Goal: Task Accomplishment & Management: Complete application form

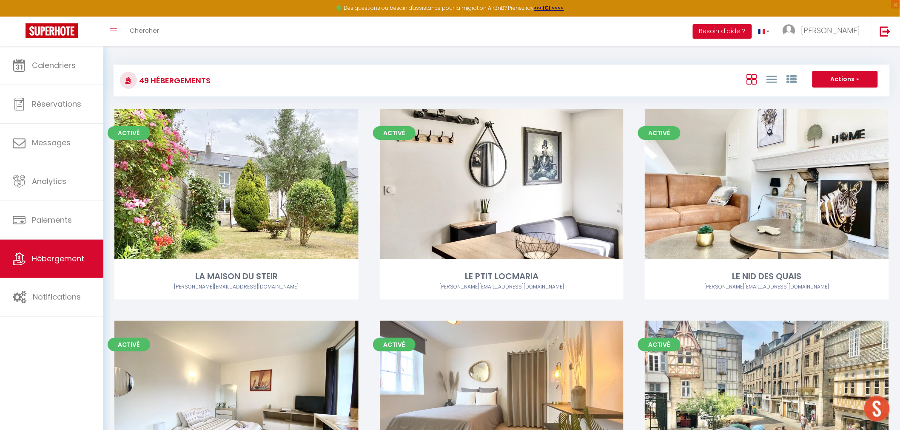
scroll to position [2815, 0]
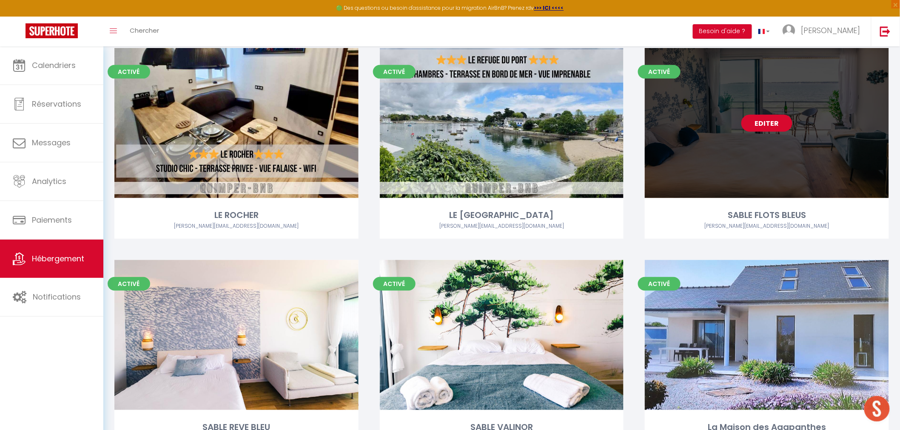
click at [768, 123] on link "Editer" at bounding box center [766, 123] width 51 height 17
select select "3"
select select "2"
select select "1"
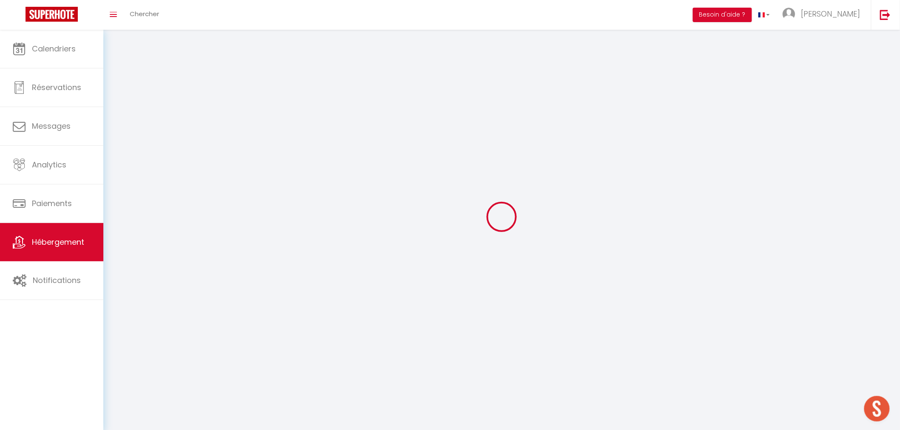
select select
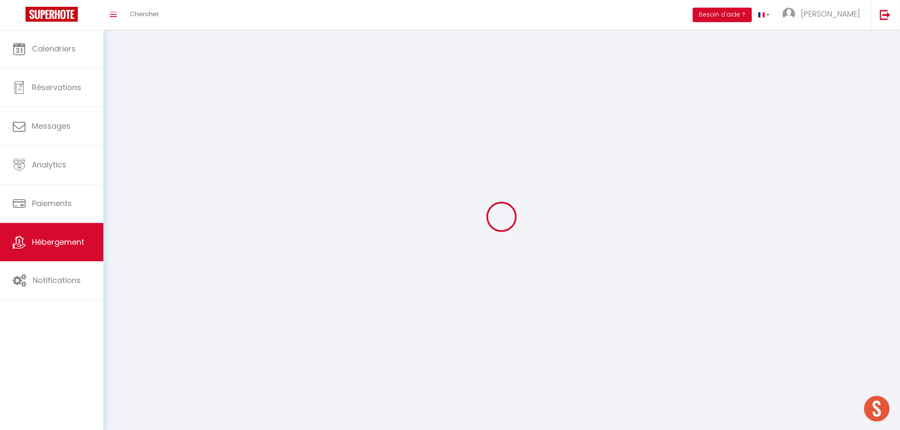
checkbox input "false"
select select
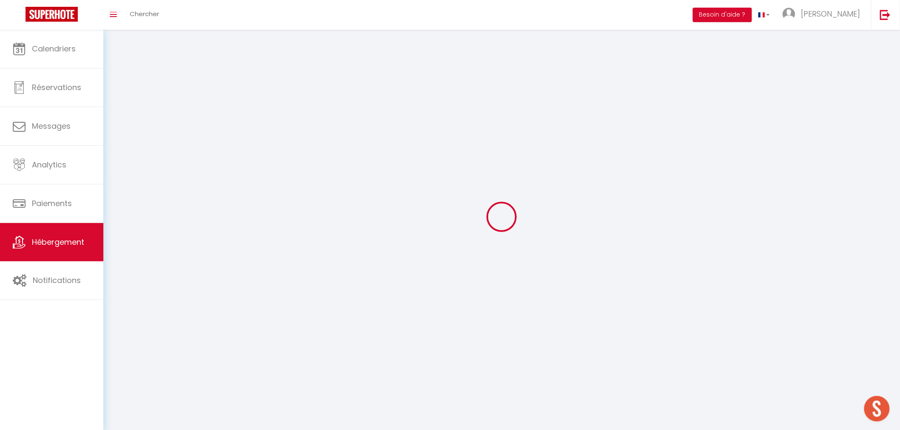
select select
select select "1"
select select
select select "28"
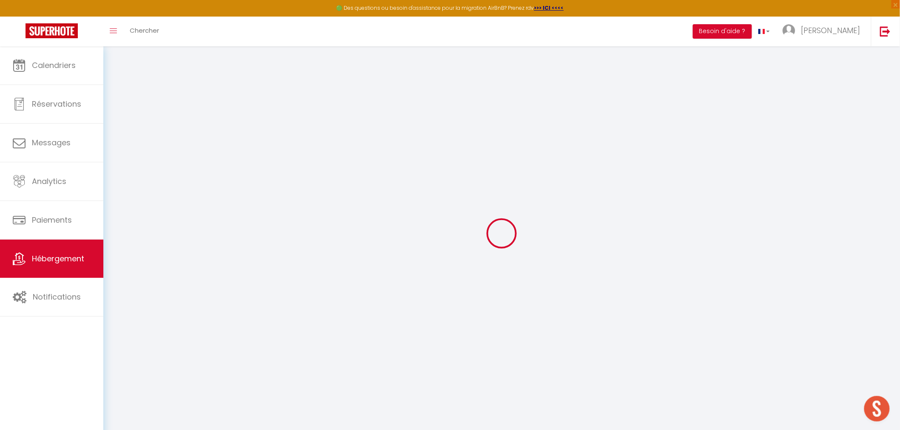
select select
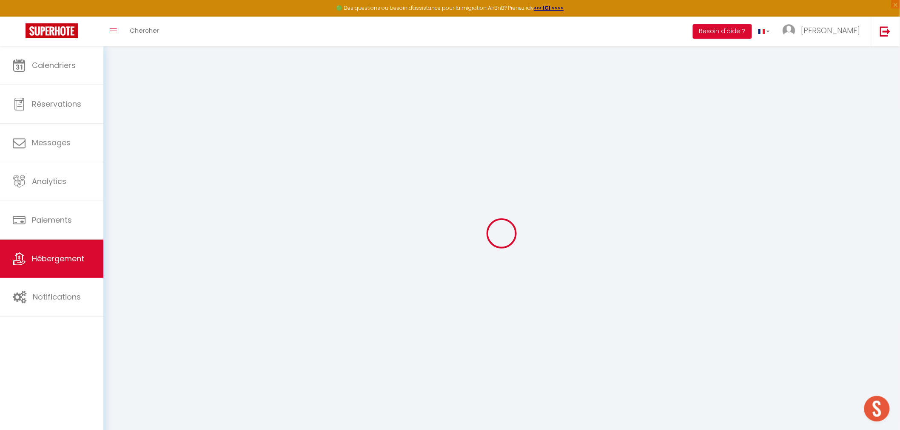
select select
checkbox input "false"
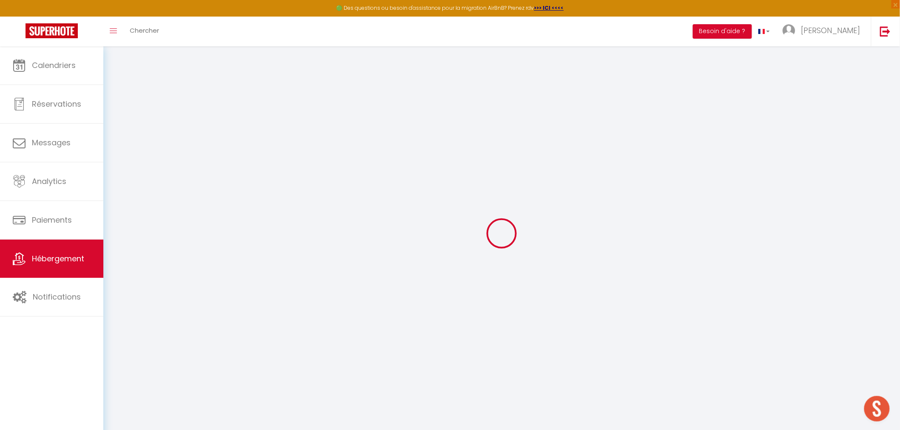
select select
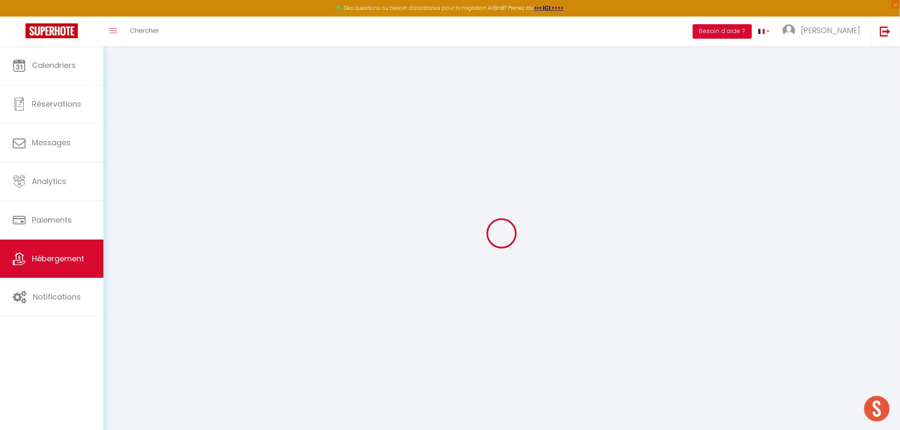
select select
checkbox input "false"
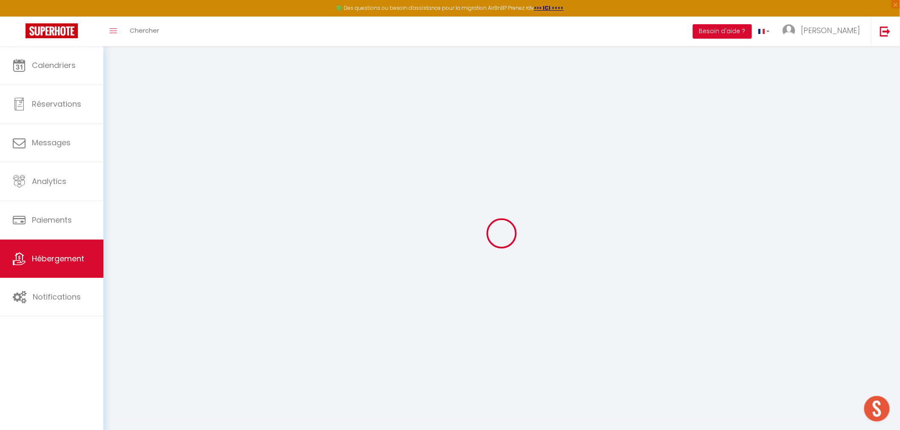
checkbox input "false"
select select
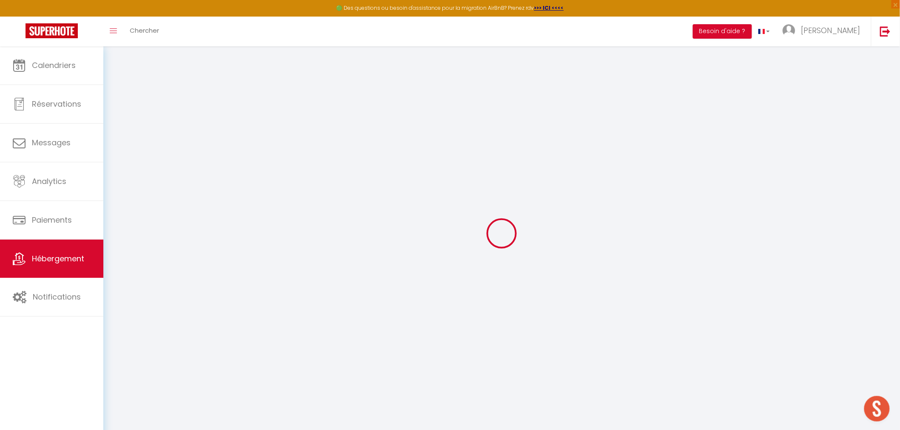
select select
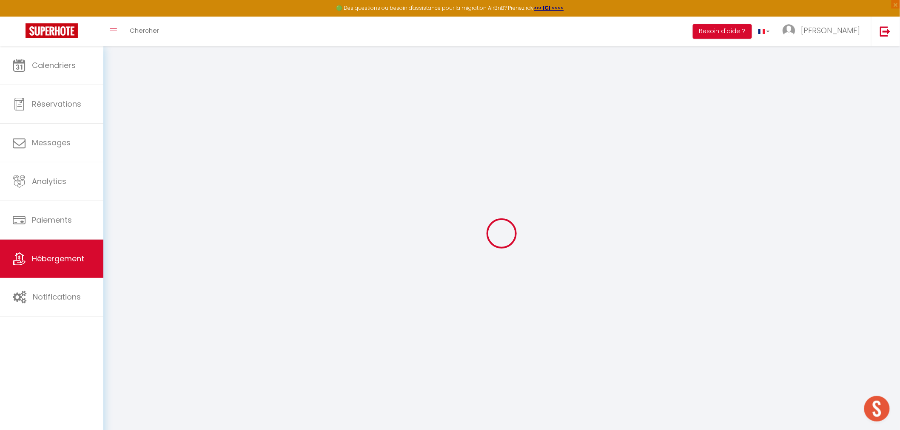
checkbox input "false"
select select
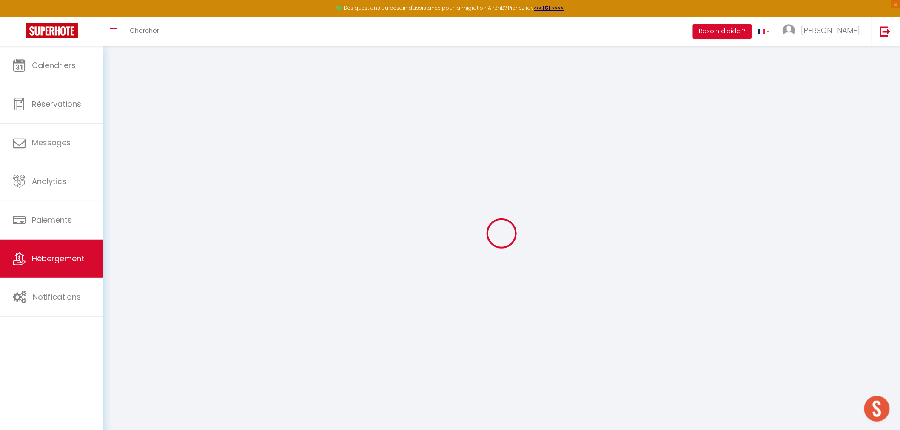
select select
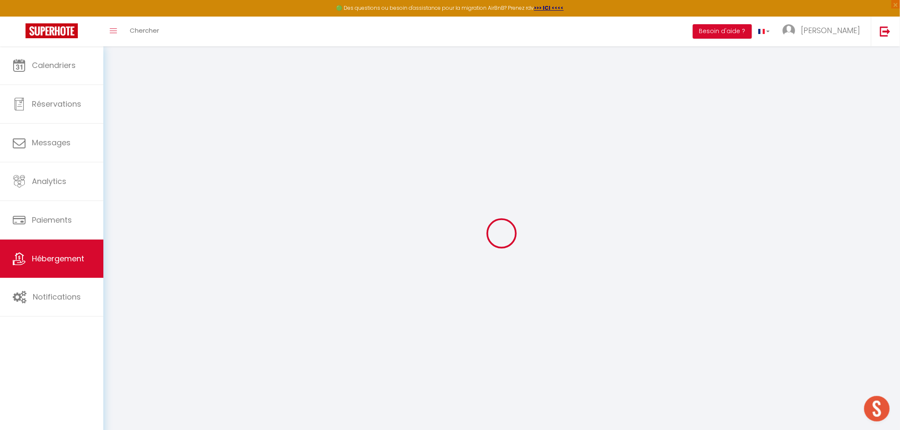
select select
checkbox input "false"
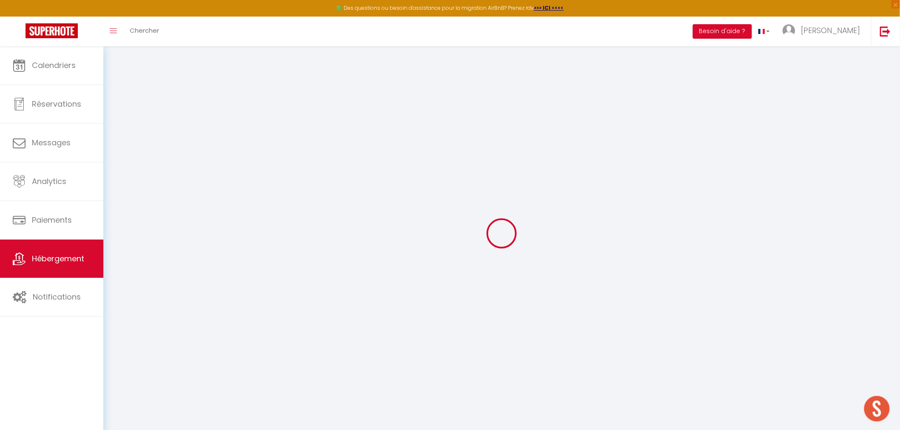
checkbox input "false"
select select
type input "SABLE FLOTS BLEUS"
type input "[PERSON_NAME]"
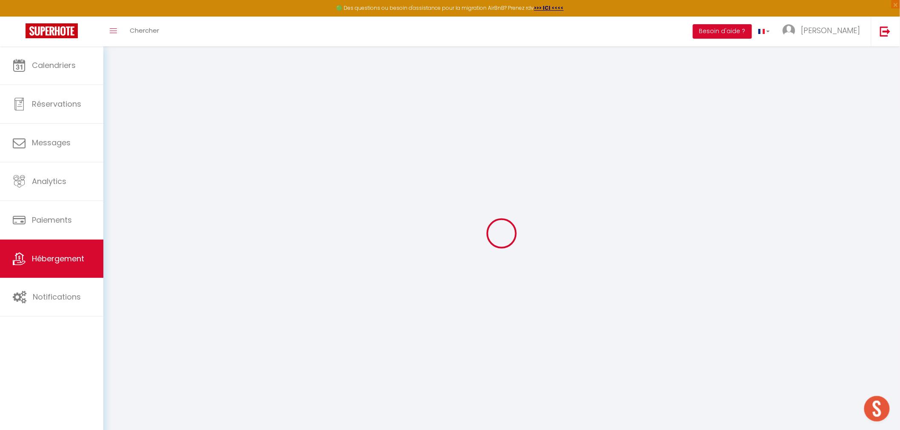
type input "[PERSON_NAME]"
type input "SCI, [STREET_ADDRESS][PERSON_NAME]"
type input "35000"
type input "[GEOGRAPHIC_DATA]"
select select "2"
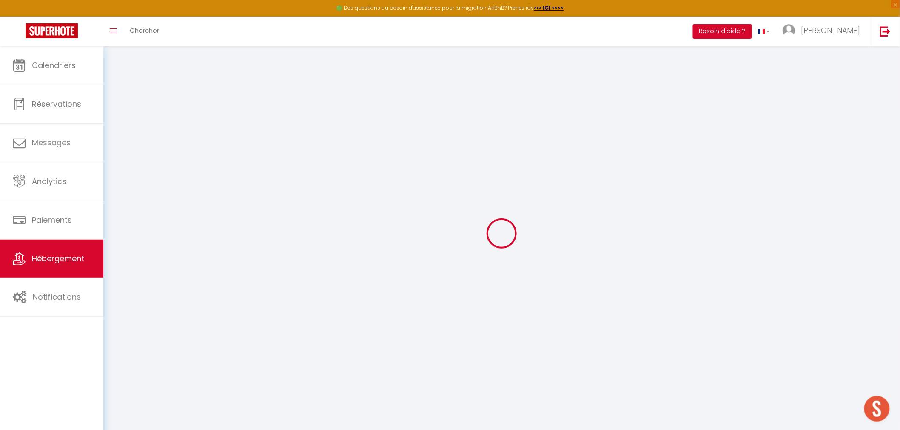
select select "0"
type input "100"
type input "50"
type input "250"
select select
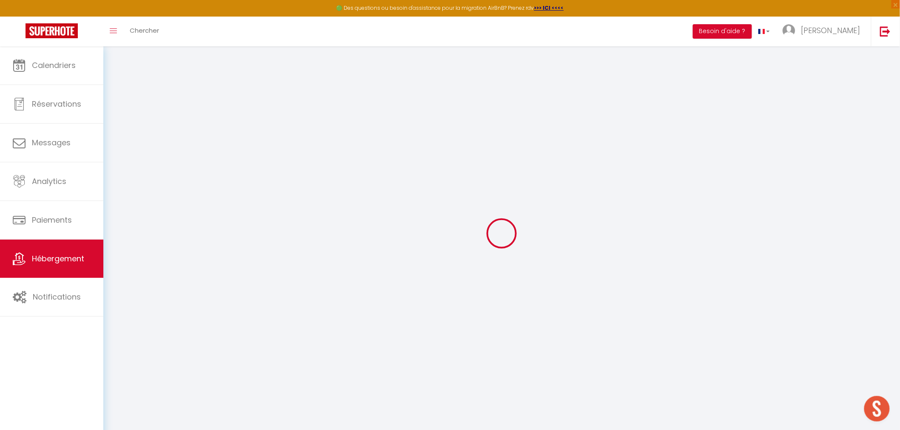
select select
type input "[STREET_ADDRESS] blancs"
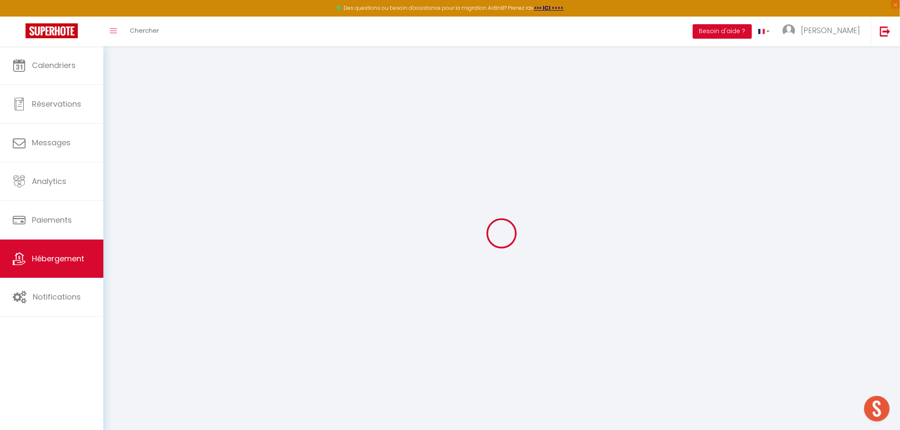
type input "29900"
type input "CONCARNEAU"
type input "[PERSON_NAME][EMAIL_ADDRESS][DOMAIN_NAME]"
select select "602"
checkbox input "false"
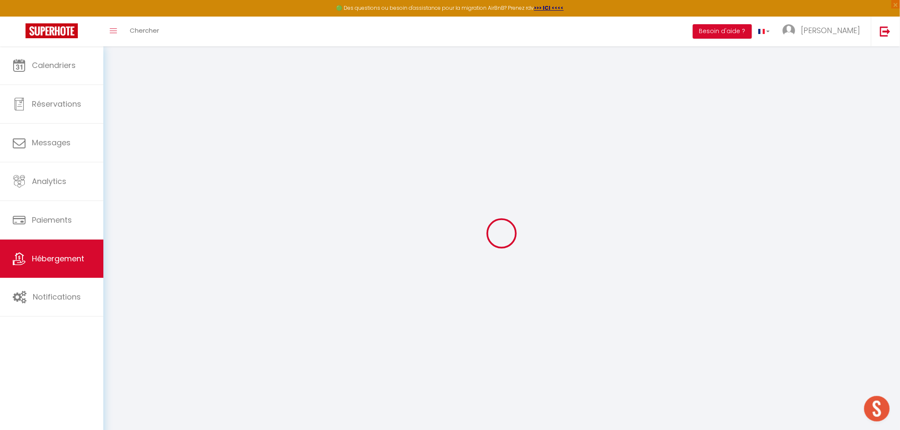
checkbox input "false"
type input "18"
type input "0"
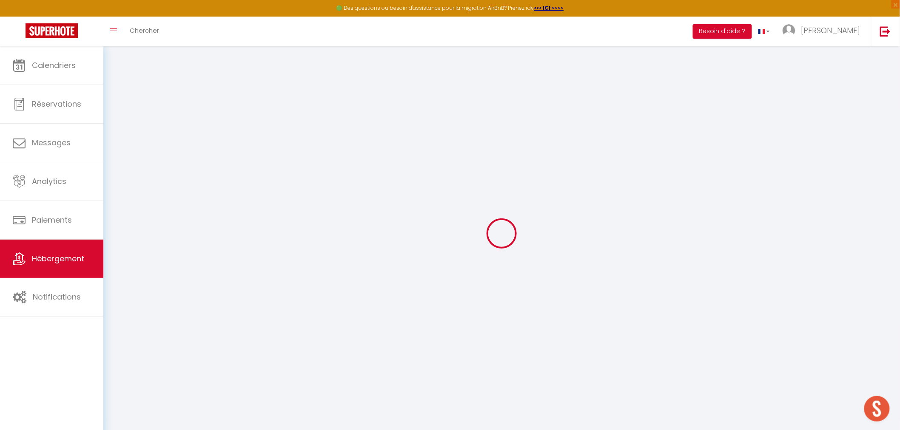
type input "0"
select select "41372"
select select
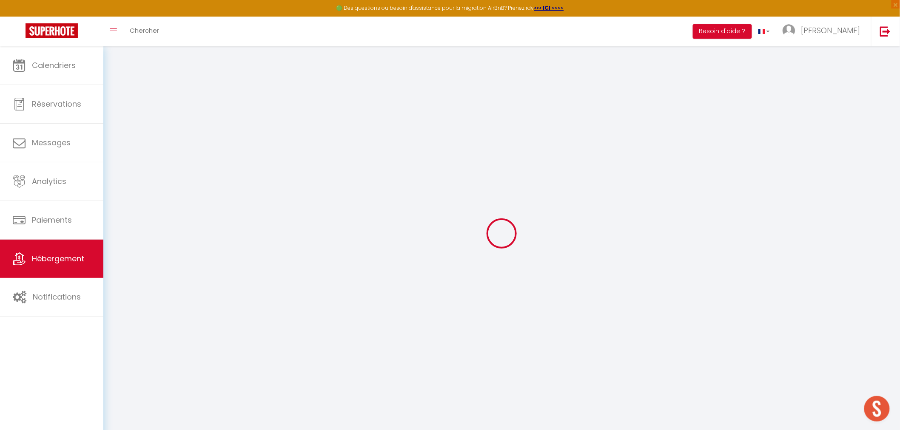
select select
checkbox input "false"
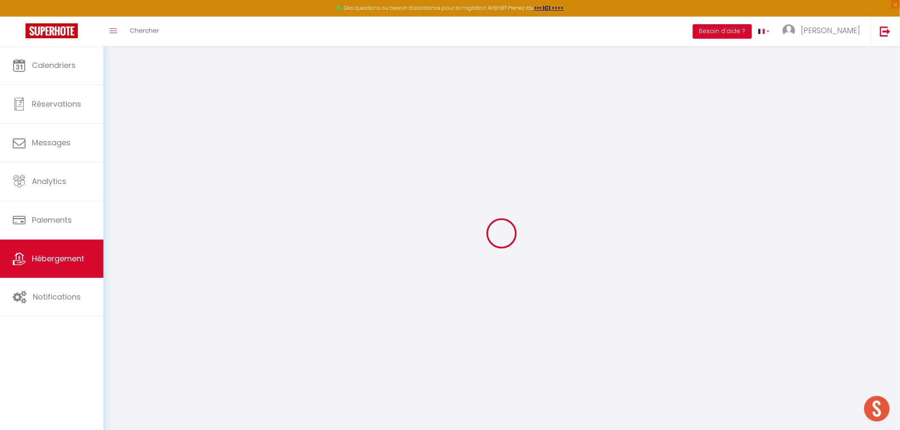
checkbox input "false"
select select
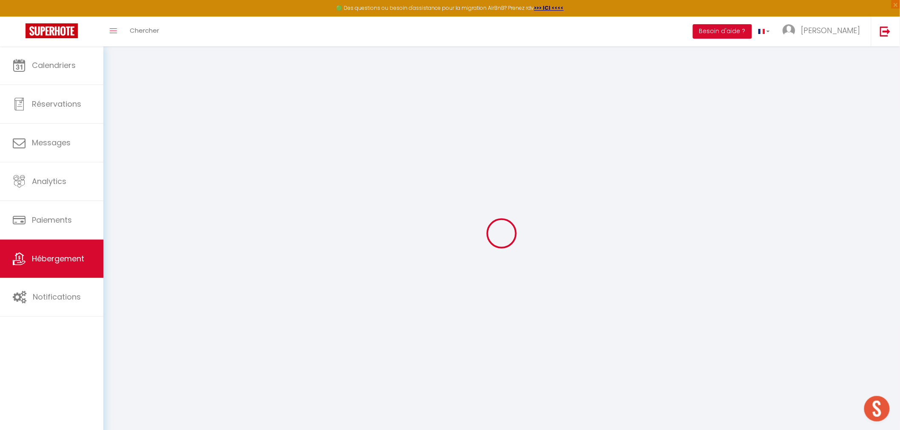
select select
checkbox input "false"
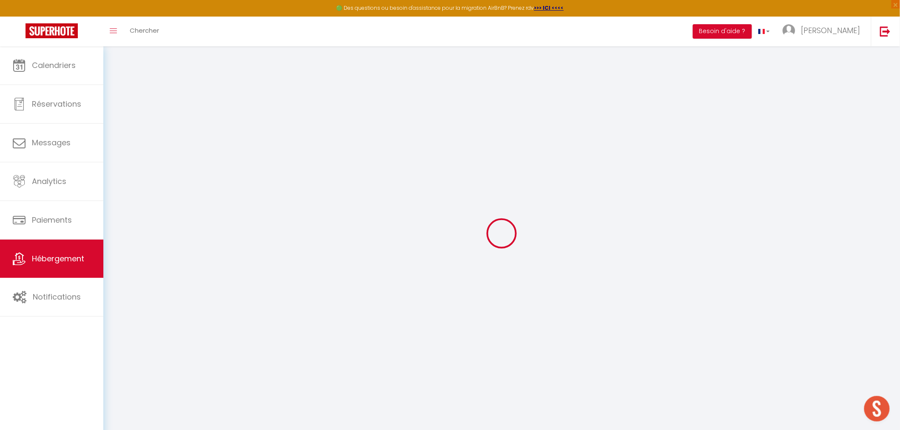
checkbox input "false"
select select "16:00"
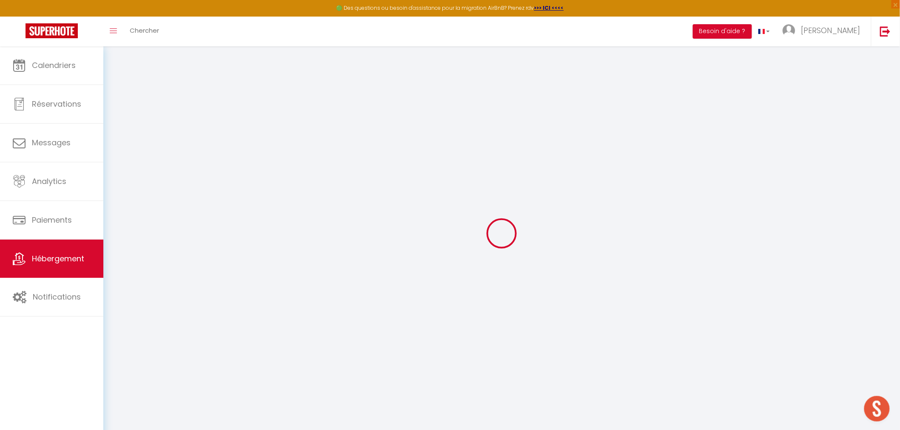
select select "23:45"
select select "11:00"
select select "30"
select select "120"
checkbox input "false"
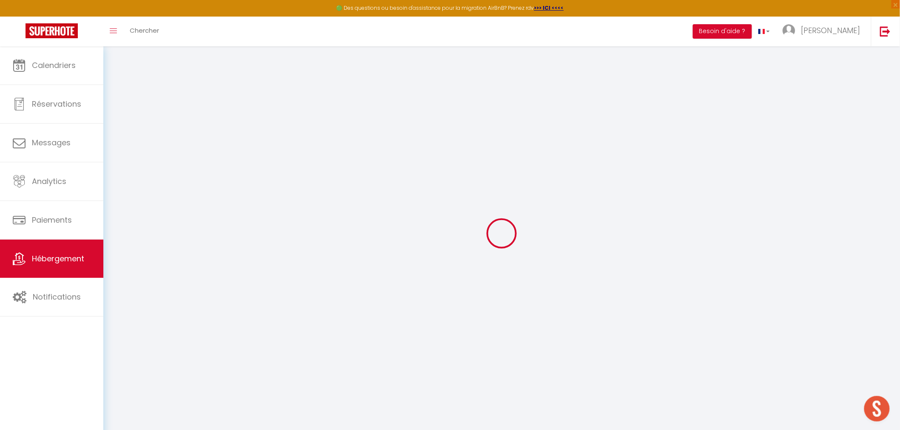
checkbox input "false"
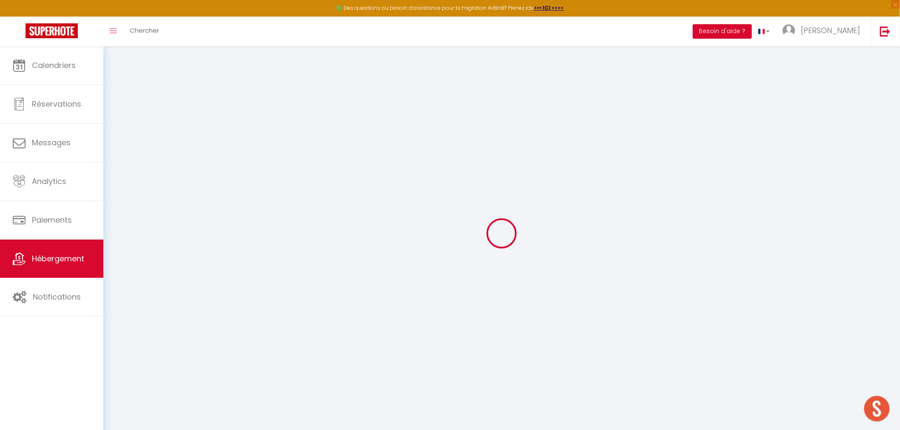
checkbox input "false"
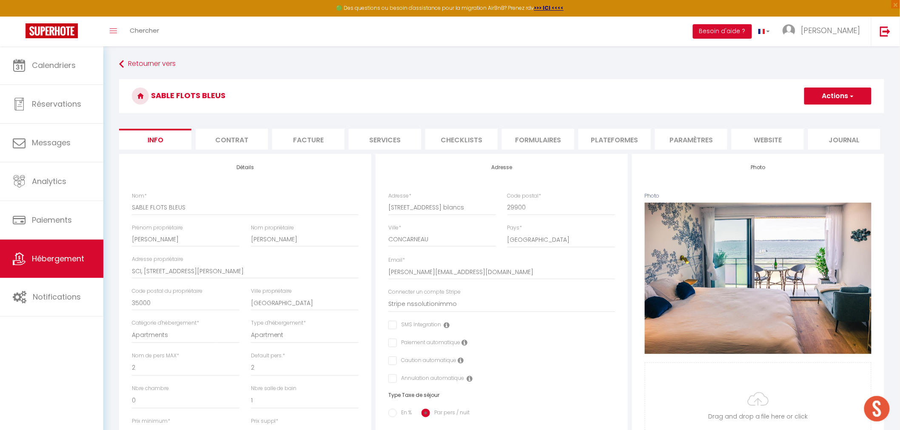
checkbox input "false"
